Goal: Task Accomplishment & Management: Use online tool/utility

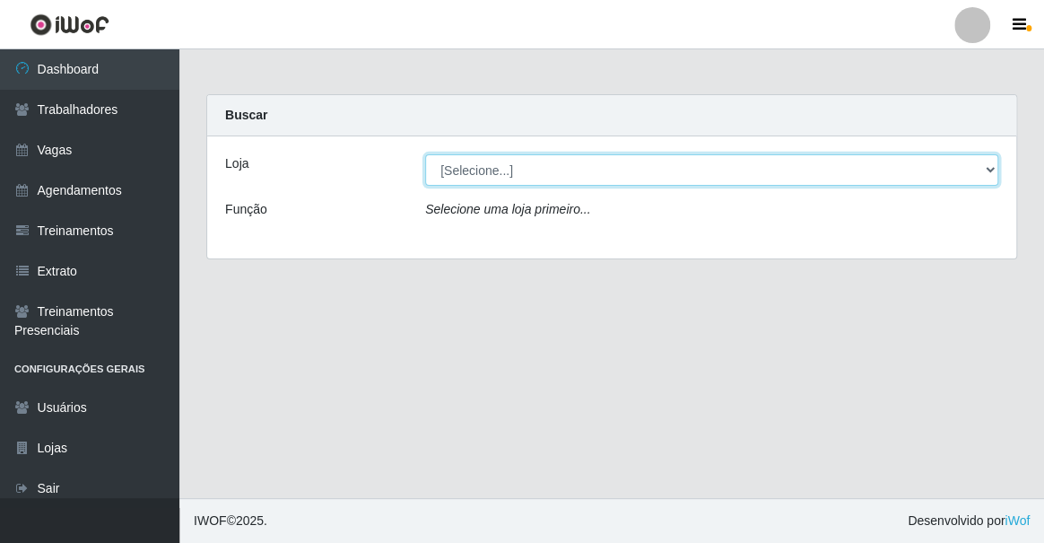
click at [472, 165] on select "[Selecione...] Famiglia [PERSON_NAME] - Ristorante [PERSON_NAME]" at bounding box center [711, 169] width 573 height 31
select select "267"
click at [425, 154] on select "[Selecione...] Famiglia [PERSON_NAME] - Ristorante [PERSON_NAME]" at bounding box center [711, 169] width 573 height 31
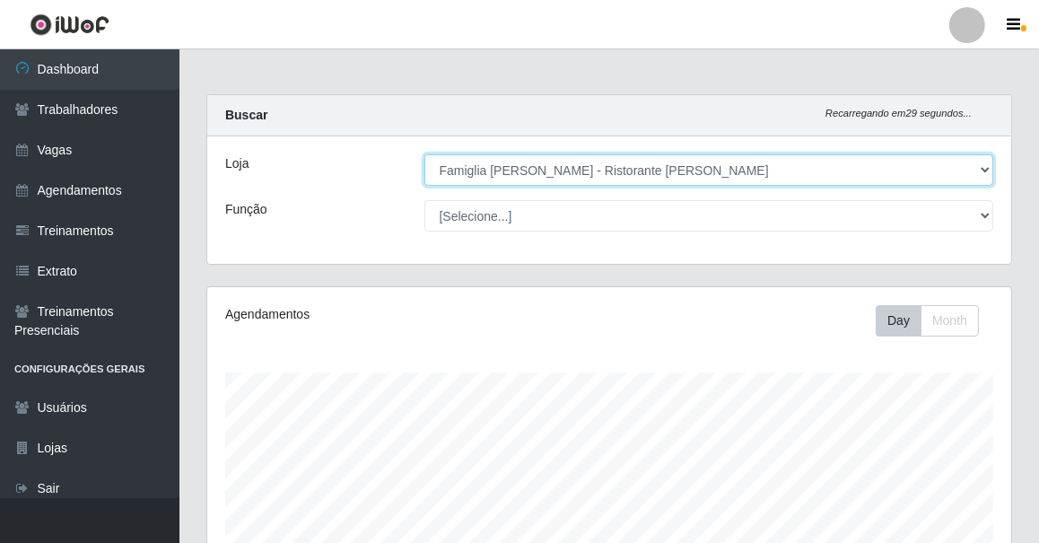
scroll to position [372, 804]
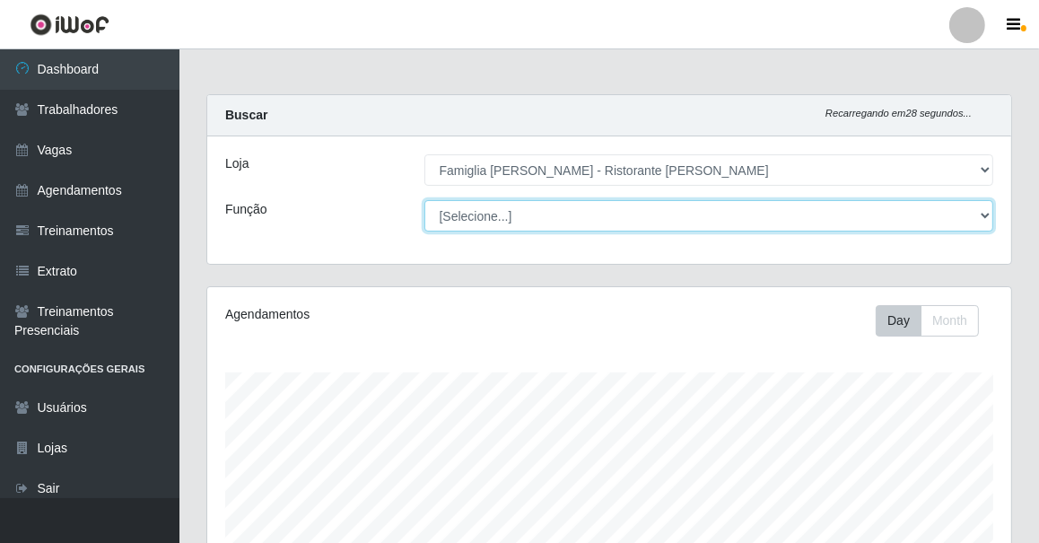
click at [607, 212] on select "[Selecione...] ASG ASG + ASG ++ Auxiliar de Cozinha Auxiliar de Cozinha + Auxil…" at bounding box center [709, 215] width 570 height 31
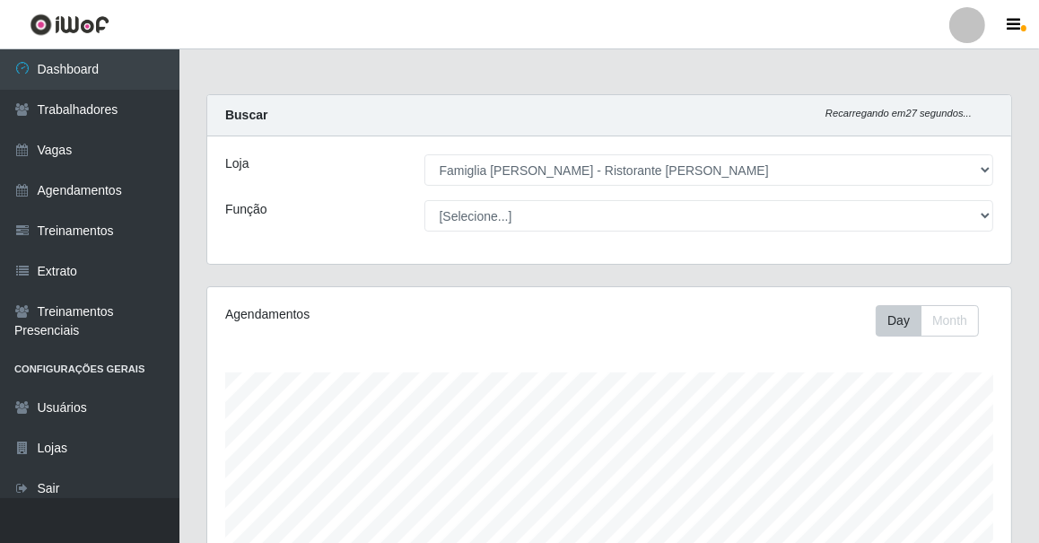
click at [314, 215] on div "Função" at bounding box center [311, 215] width 199 height 31
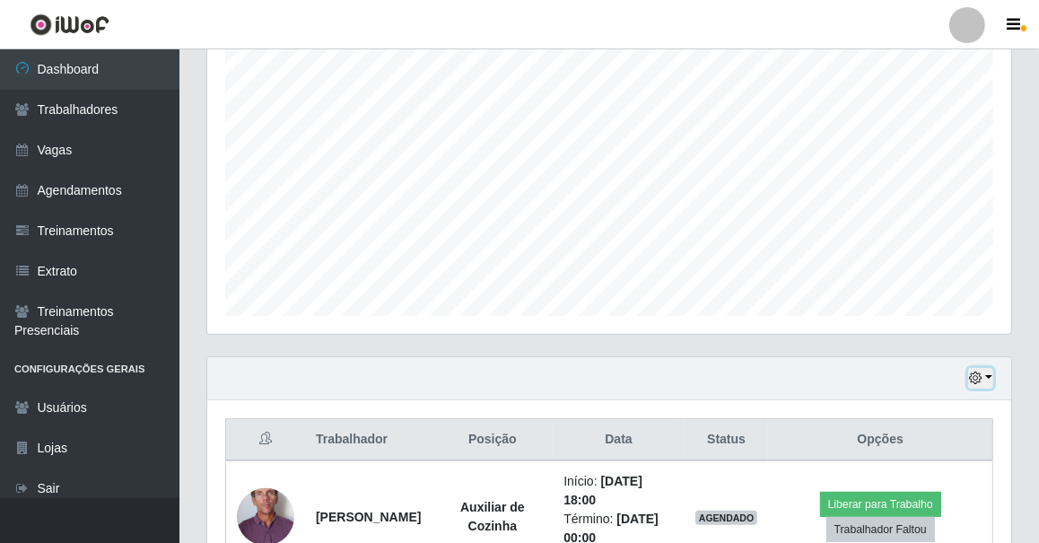
click at [977, 377] on icon "button" at bounding box center [975, 377] width 13 height 13
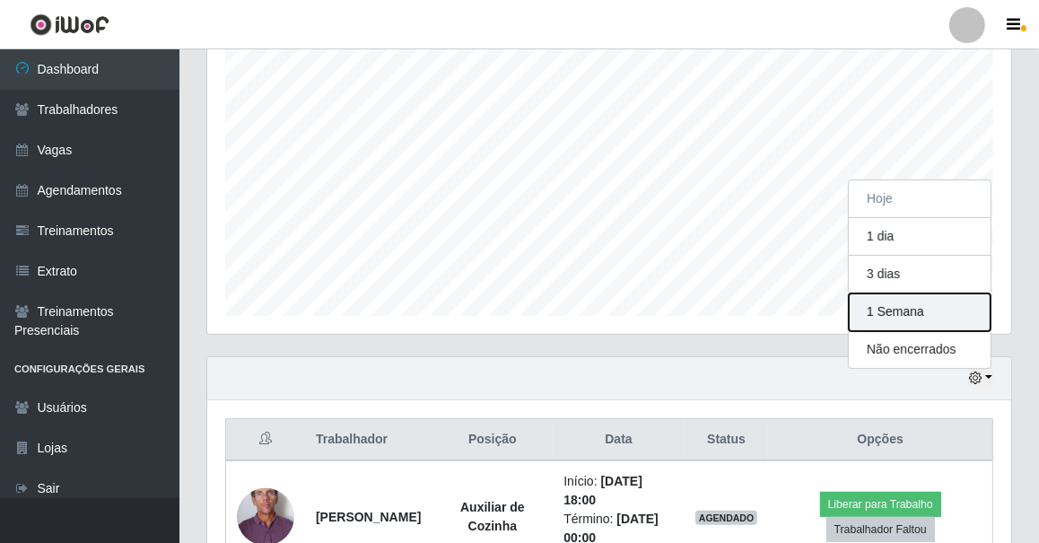
click at [907, 309] on button "1 Semana" at bounding box center [920, 312] width 142 height 38
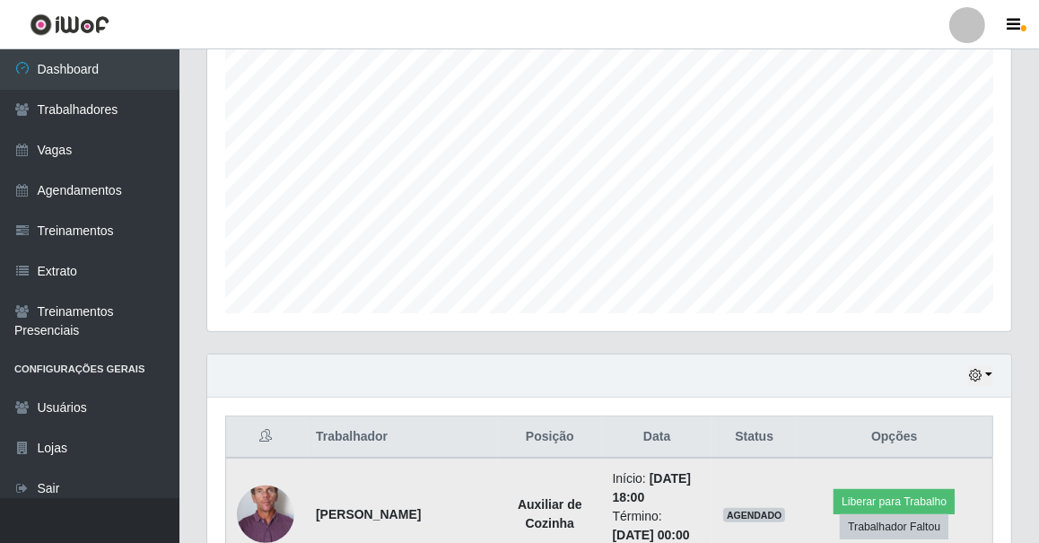
scroll to position [655, 0]
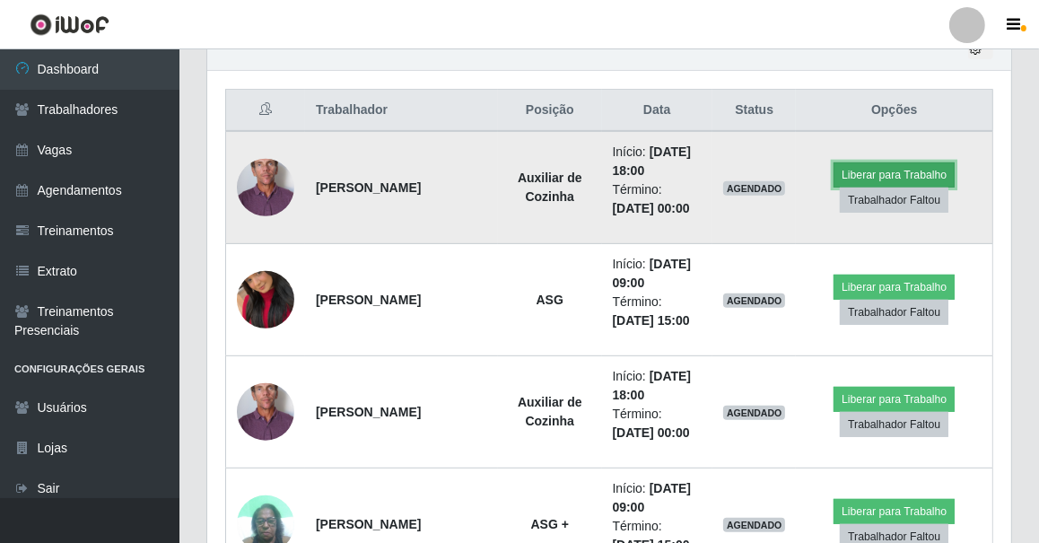
click at [878, 168] on button "Liberar para Trabalho" at bounding box center [894, 174] width 121 height 25
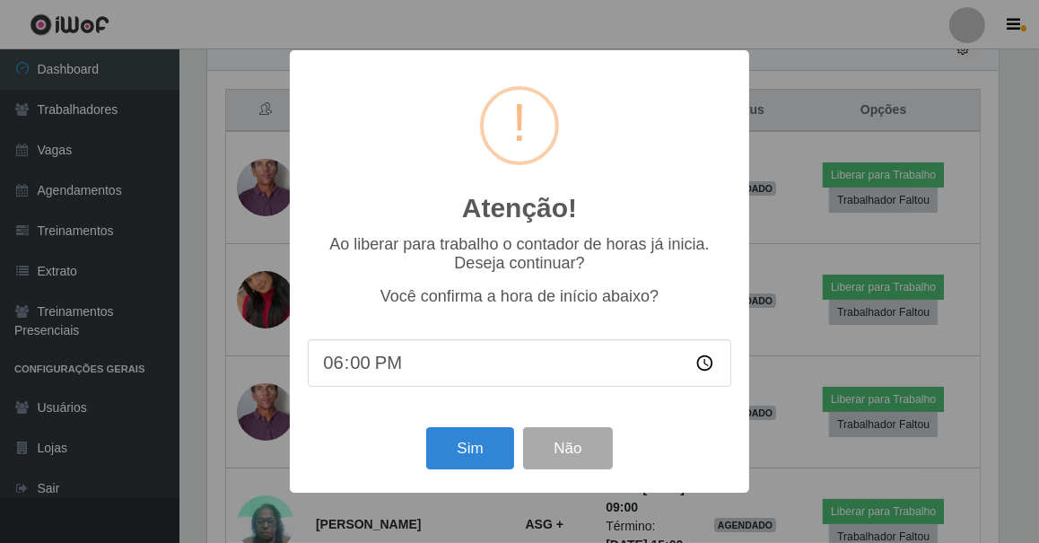
scroll to position [372, 796]
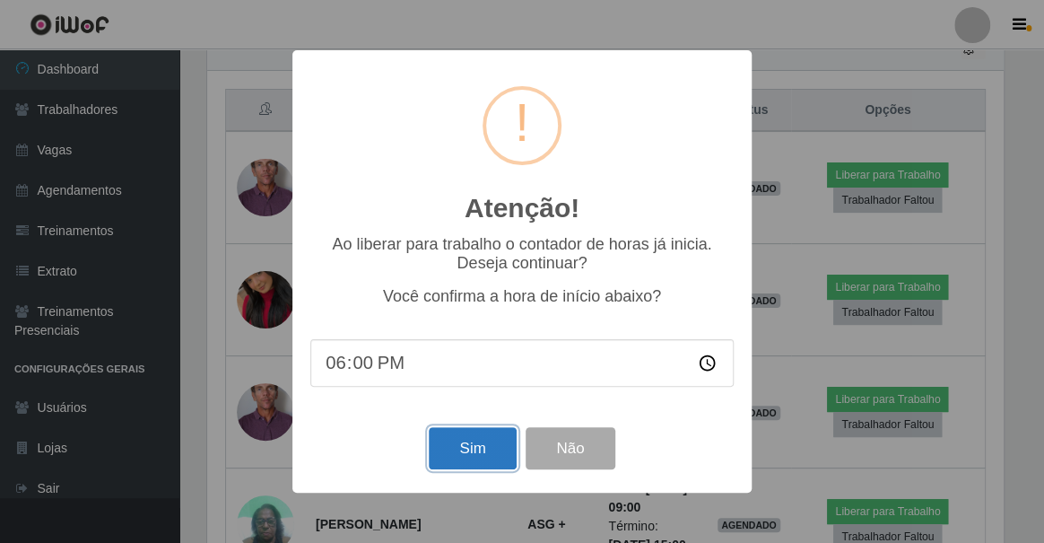
click at [467, 454] on button "Sim" at bounding box center [472, 448] width 87 height 42
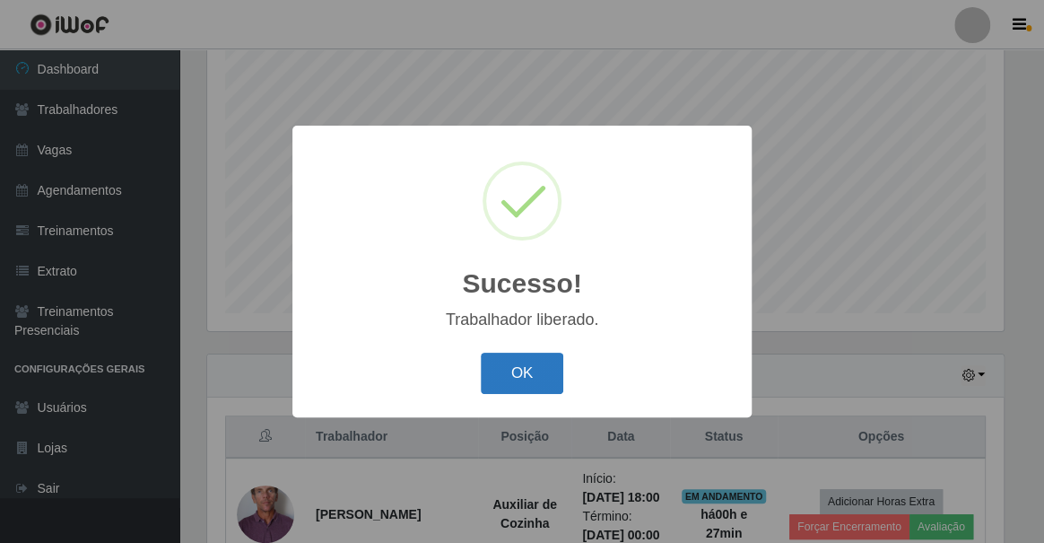
click at [513, 371] on button "OK" at bounding box center [522, 374] width 83 height 42
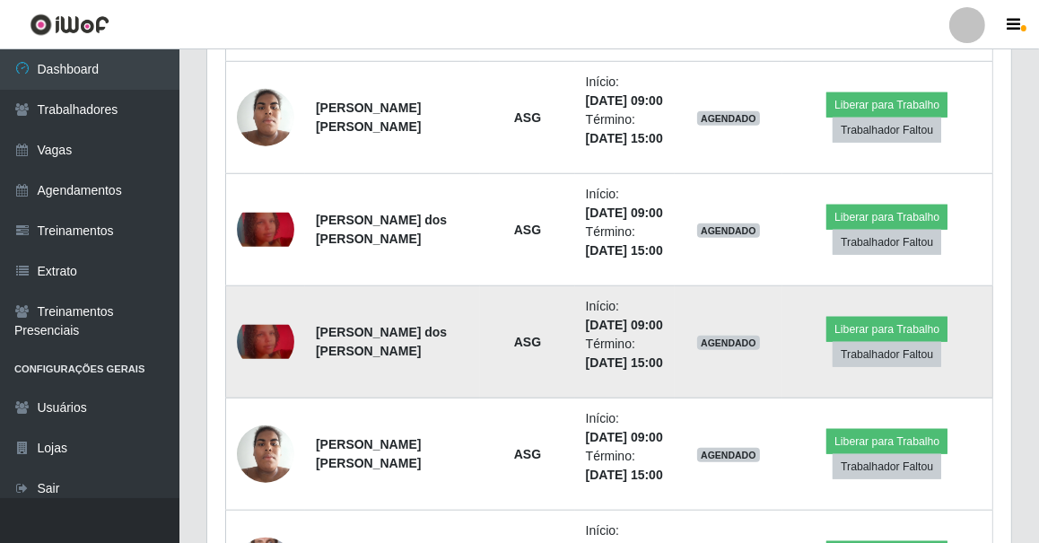
scroll to position [1449, 0]
